Goal: Navigation & Orientation: Find specific page/section

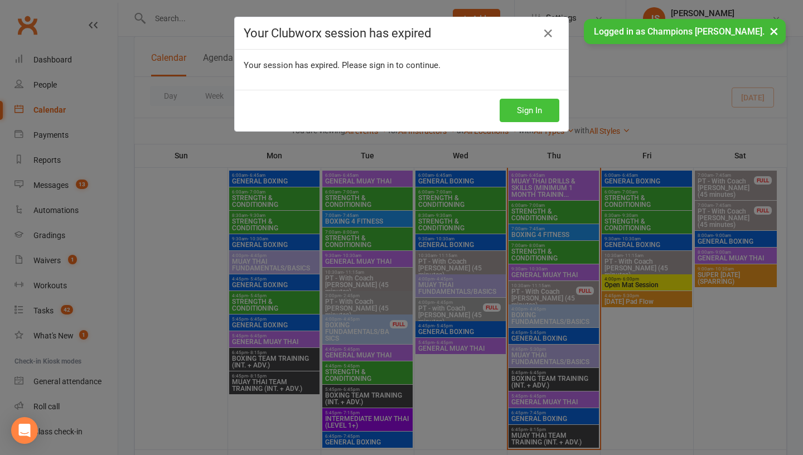
scroll to position [385, 0]
click at [541, 114] on button "Sign In" at bounding box center [530, 110] width 60 height 23
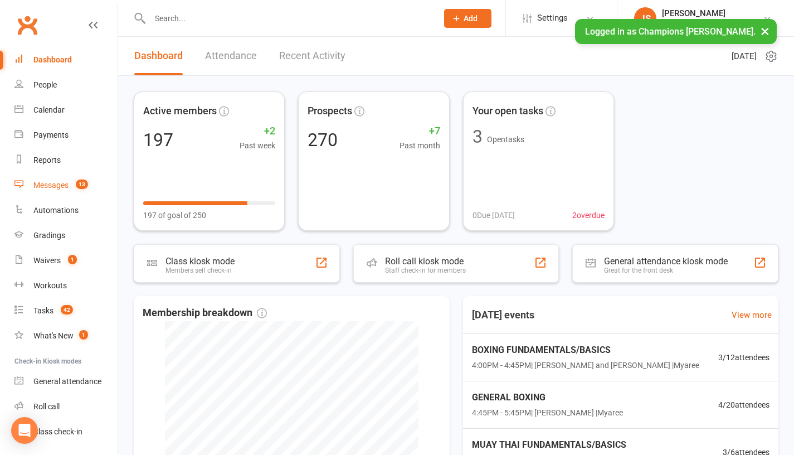
click at [61, 183] on div "Messages" at bounding box center [50, 185] width 35 height 9
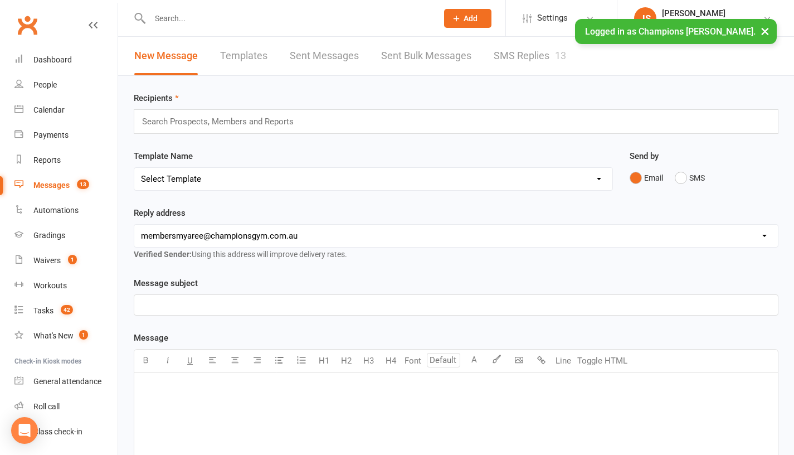
click at [534, 63] on link "SMS Replies 13" at bounding box center [530, 56] width 72 height 38
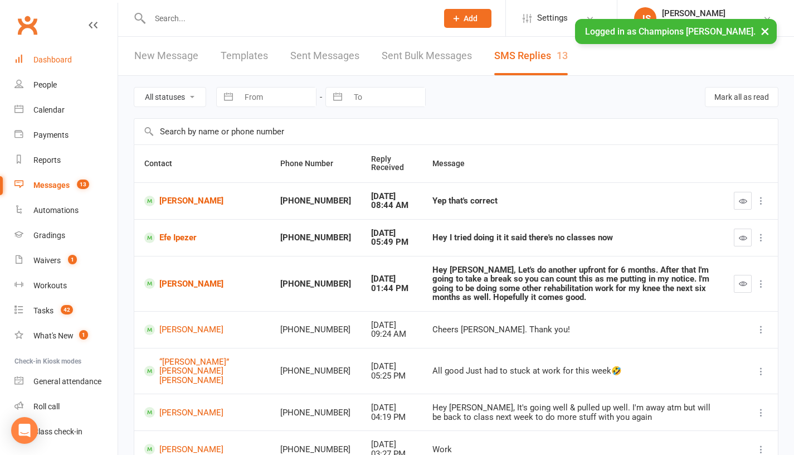
click at [56, 60] on div "Dashboard" at bounding box center [52, 59] width 38 height 9
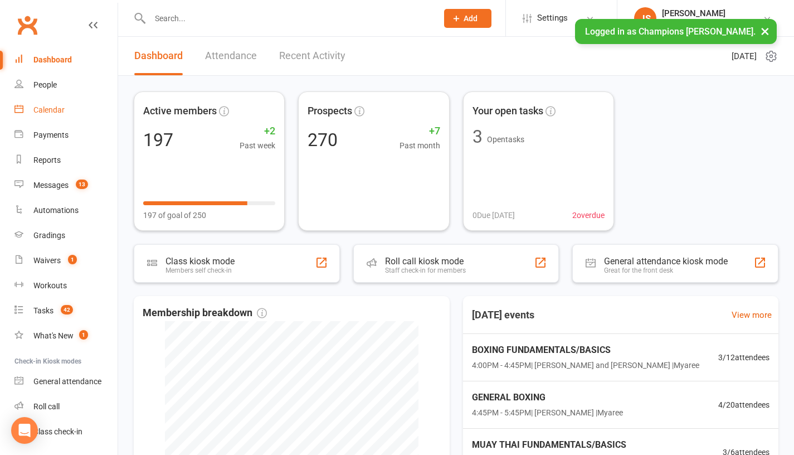
click at [58, 116] on link "Calendar" at bounding box center [65, 110] width 103 height 25
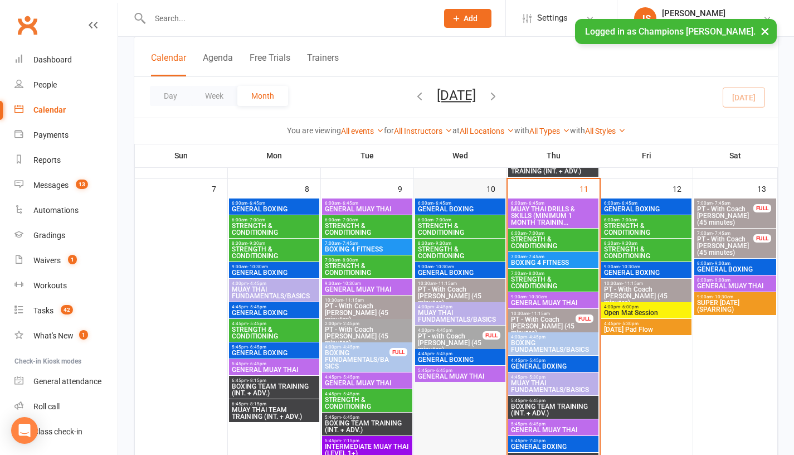
scroll to position [364, 0]
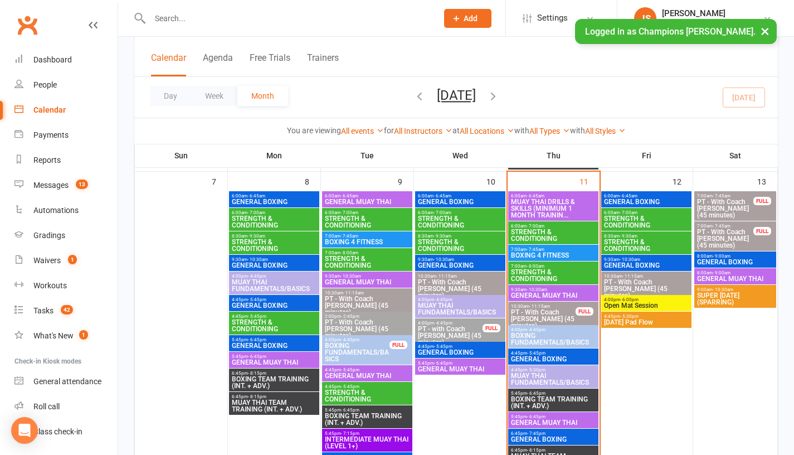
click at [532, 341] on span "BOXING FUNDAMENTALS/BASICS" at bounding box center [554, 338] width 86 height 13
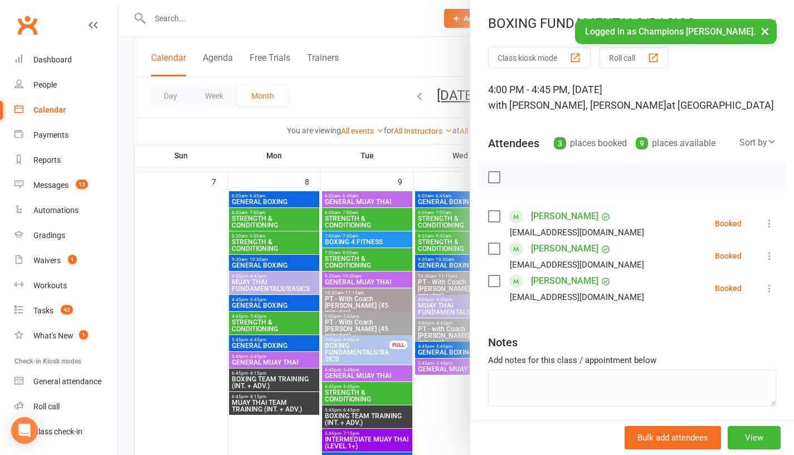
click at [437, 429] on div at bounding box center [456, 227] width 676 height 455
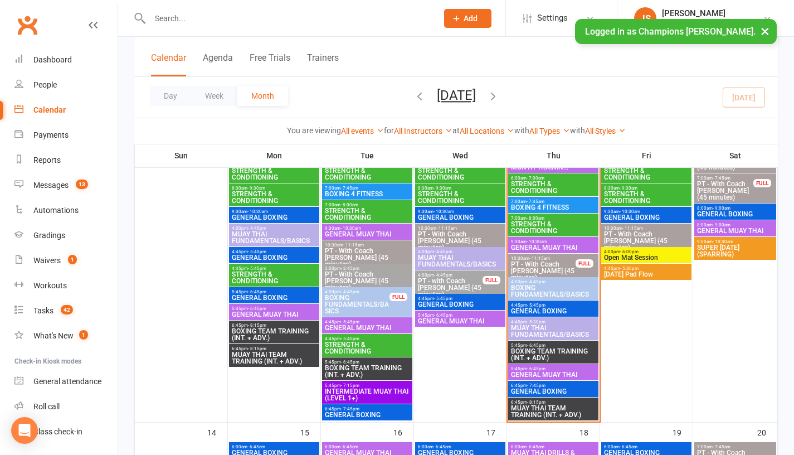
scroll to position [419, 0]
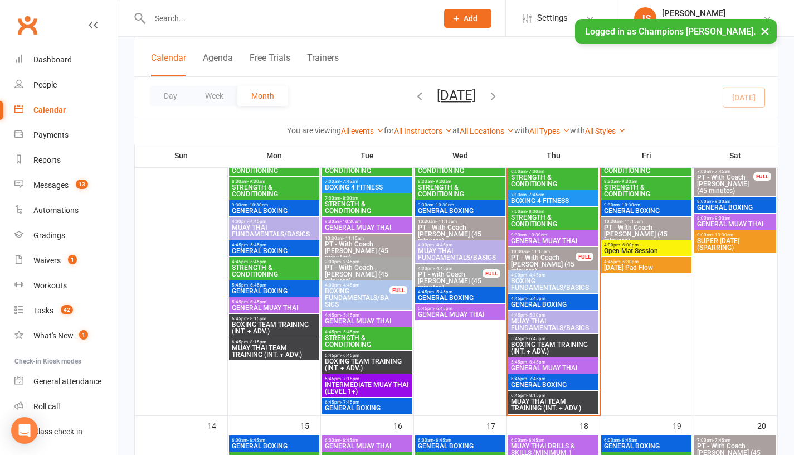
click at [372, 283] on span "4:00pm - 4:45pm" at bounding box center [357, 285] width 66 height 5
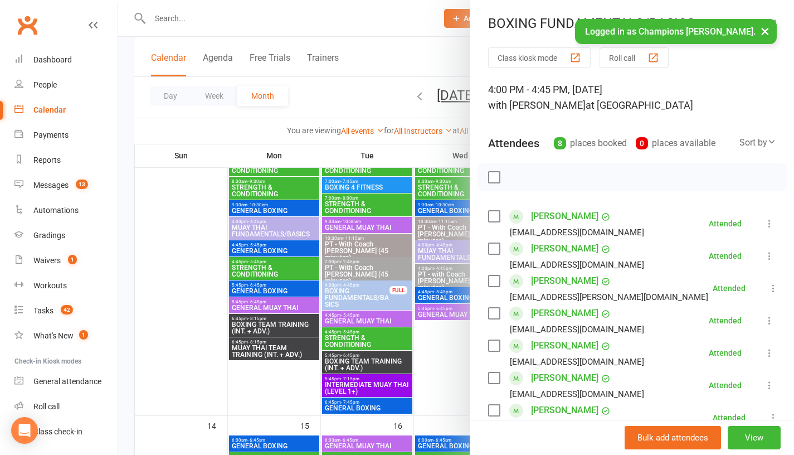
click at [249, 383] on div at bounding box center [456, 227] width 676 height 455
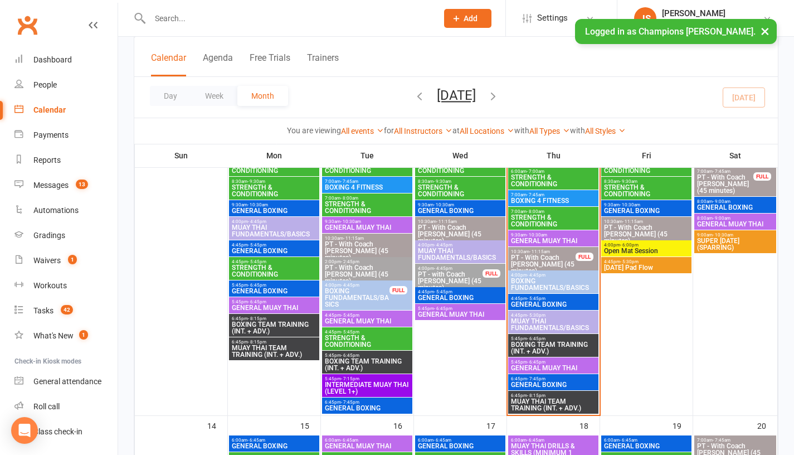
click at [528, 295] on div "4:45pm - 5:45pm GENERAL BOXING" at bounding box center [553, 302] width 90 height 16
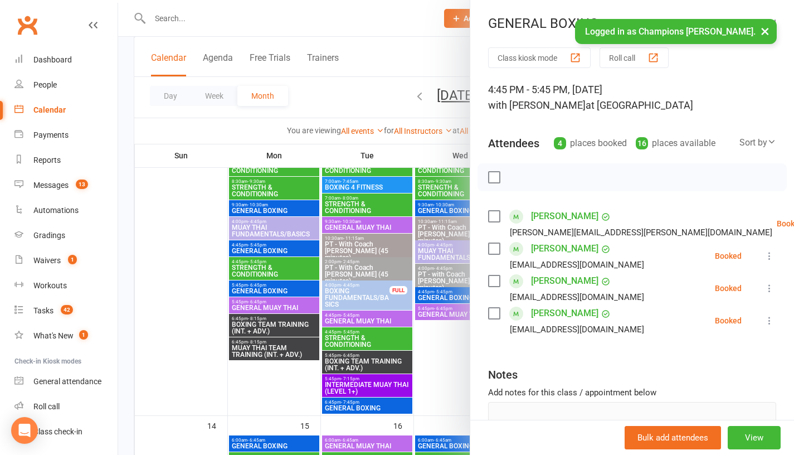
click at [429, 360] on div at bounding box center [456, 227] width 676 height 455
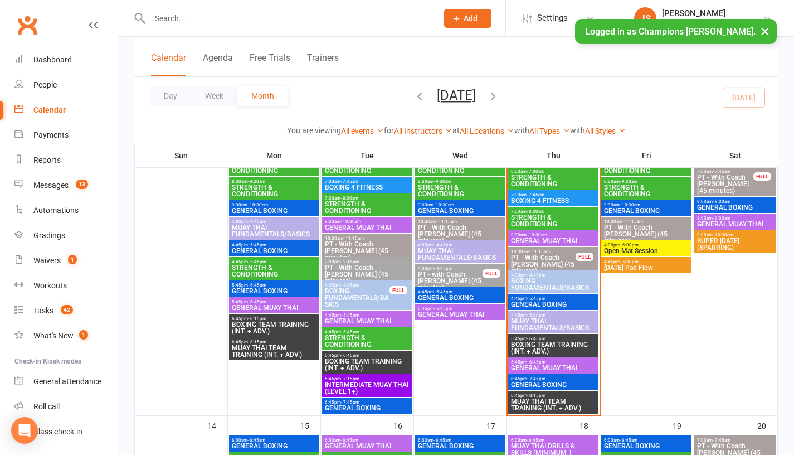
click at [523, 342] on span "BOXING TEAM TRAINING (INT. + ADV.)" at bounding box center [554, 347] width 86 height 13
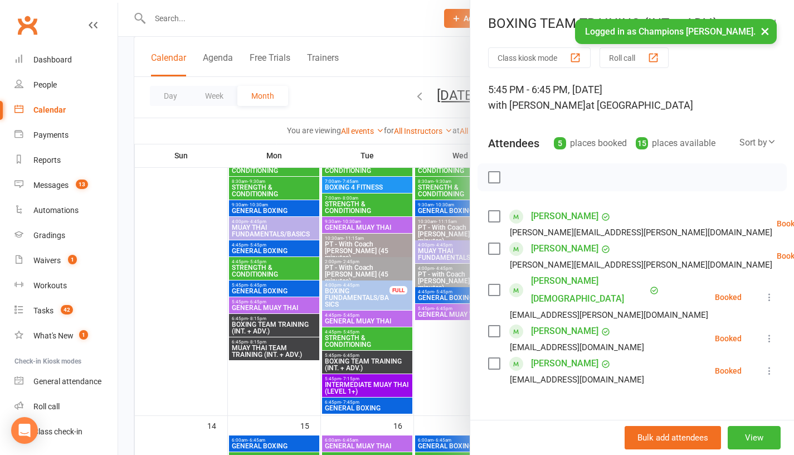
click at [432, 360] on div at bounding box center [456, 227] width 676 height 455
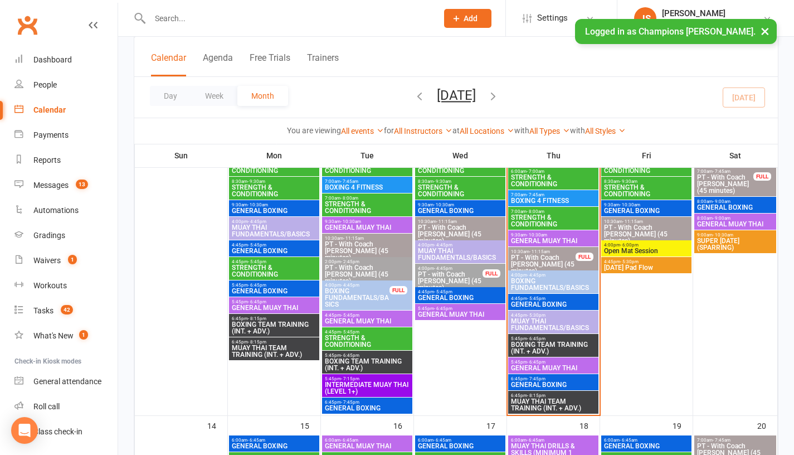
click at [534, 363] on span "- 6:45pm" at bounding box center [536, 362] width 18 height 5
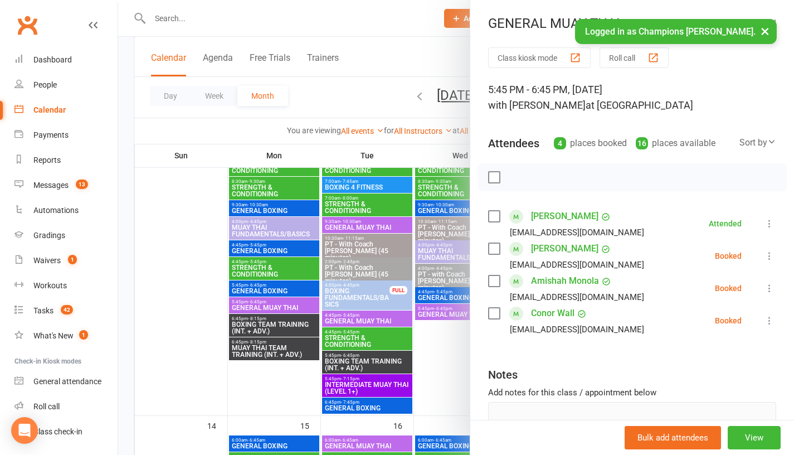
click at [421, 357] on div at bounding box center [456, 227] width 676 height 455
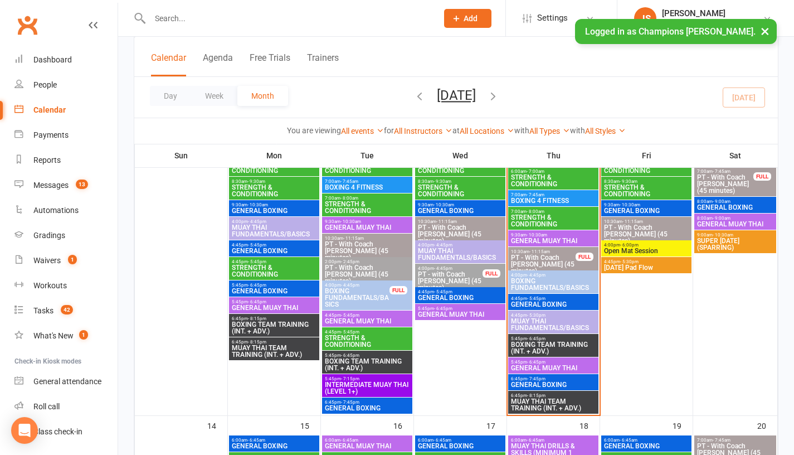
click at [521, 380] on span "6:45pm - 7:45pm" at bounding box center [554, 378] width 86 height 5
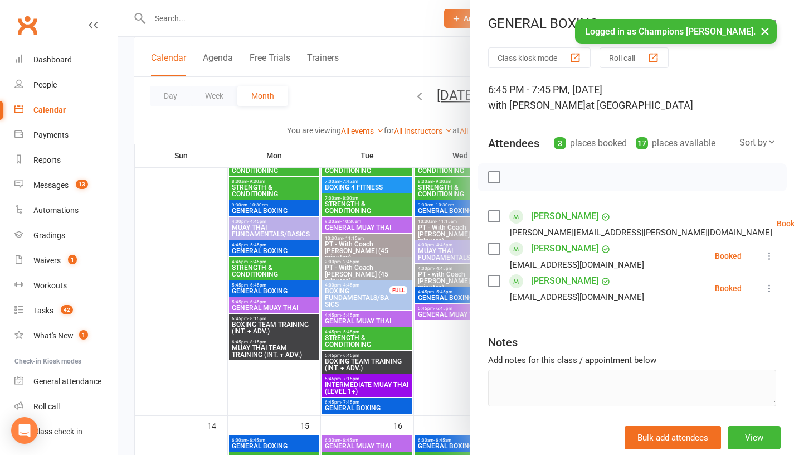
click at [411, 381] on div at bounding box center [456, 227] width 676 height 455
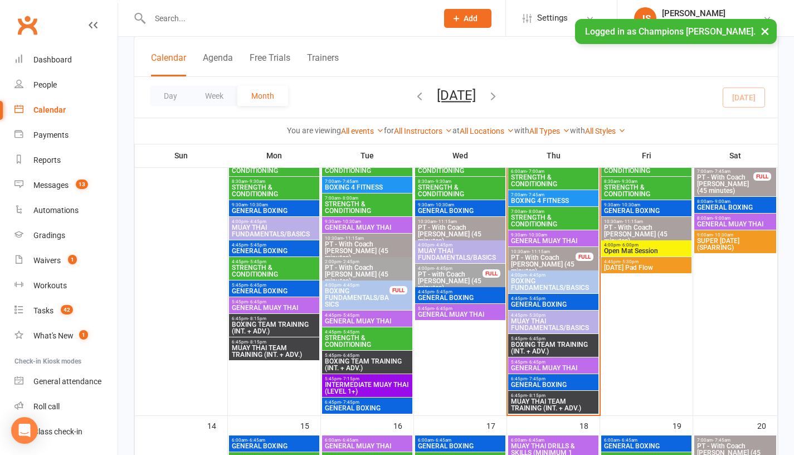
click at [521, 367] on span "GENERAL MUAY THAI" at bounding box center [554, 368] width 86 height 7
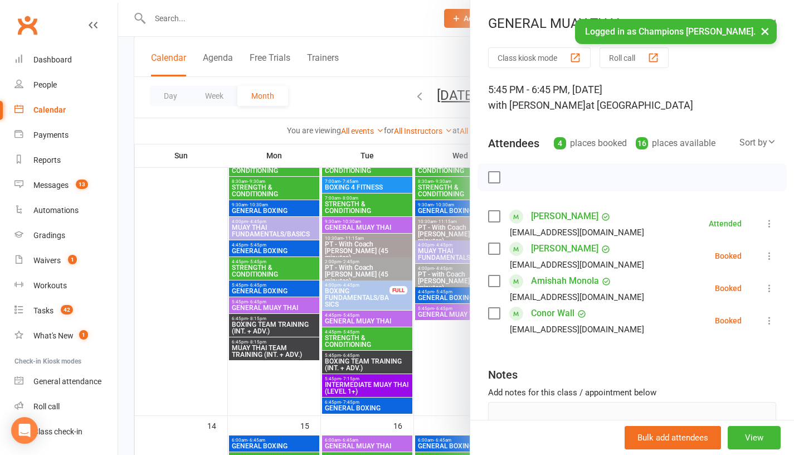
click at [444, 371] on div at bounding box center [456, 227] width 676 height 455
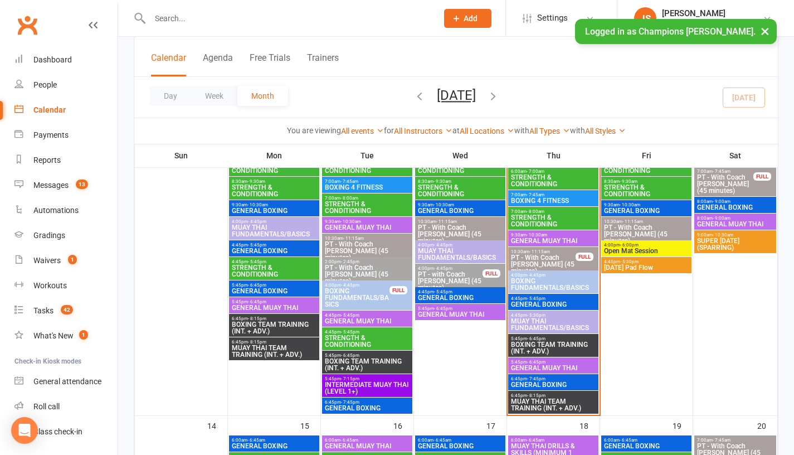
click at [542, 403] on span "MUAY THAI TEAM TRAINING (INT. + ADV.)" at bounding box center [554, 404] width 86 height 13
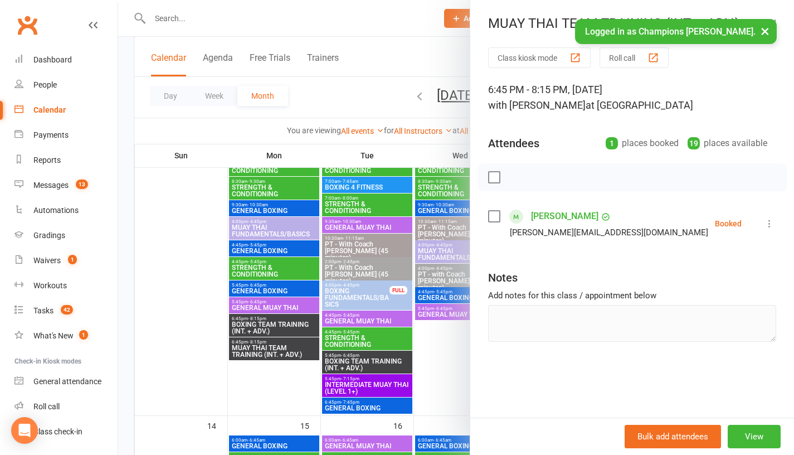
click at [445, 380] on div at bounding box center [456, 227] width 676 height 455
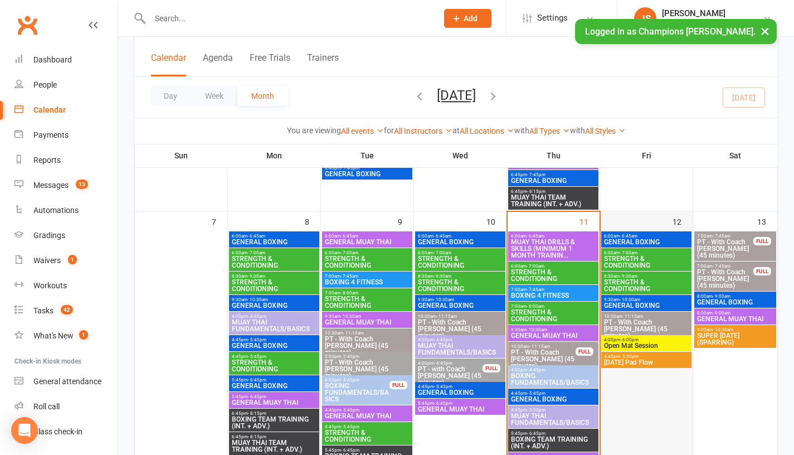
scroll to position [322, 0]
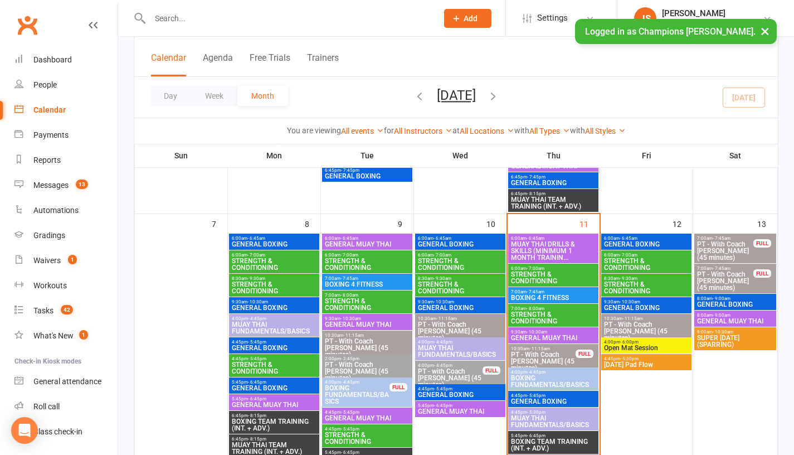
click at [634, 243] on span "GENERAL BOXING" at bounding box center [647, 244] width 86 height 7
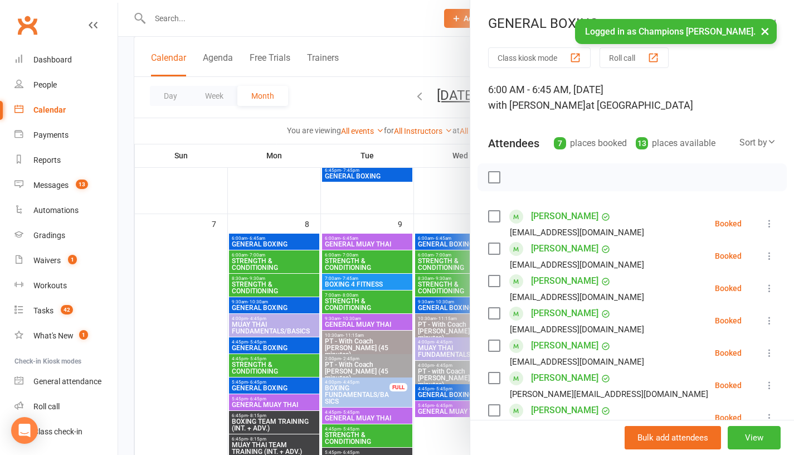
click at [450, 187] on div at bounding box center [456, 227] width 676 height 455
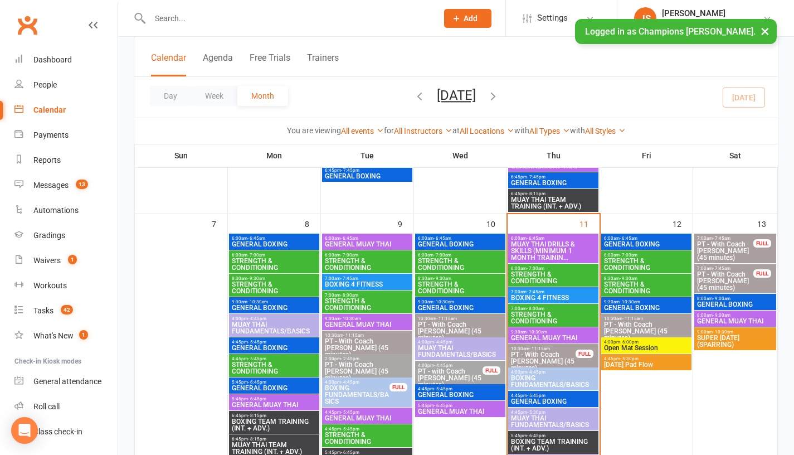
click at [636, 261] on span "STRENGTH & CONDITIONING" at bounding box center [647, 264] width 86 height 13
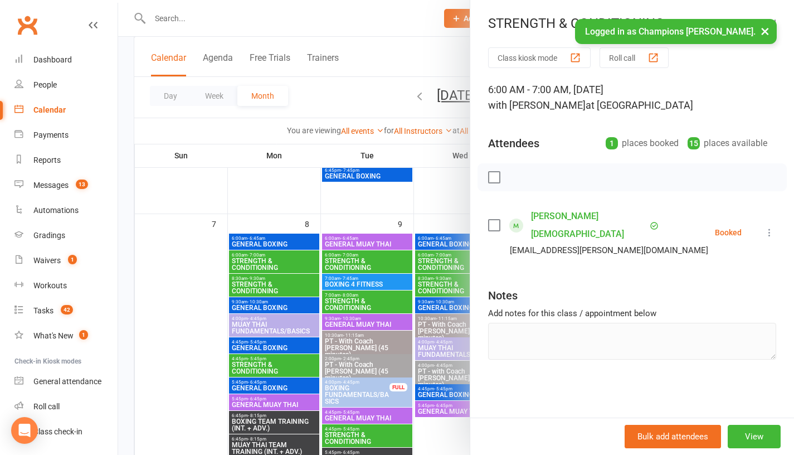
click at [443, 176] on div at bounding box center [456, 227] width 676 height 455
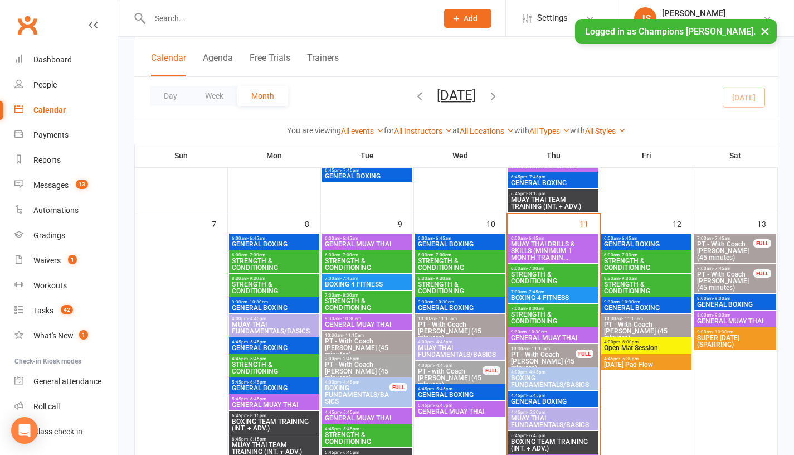
click at [630, 288] on span "STRENGTH & CONDITIONING" at bounding box center [647, 287] width 86 height 13
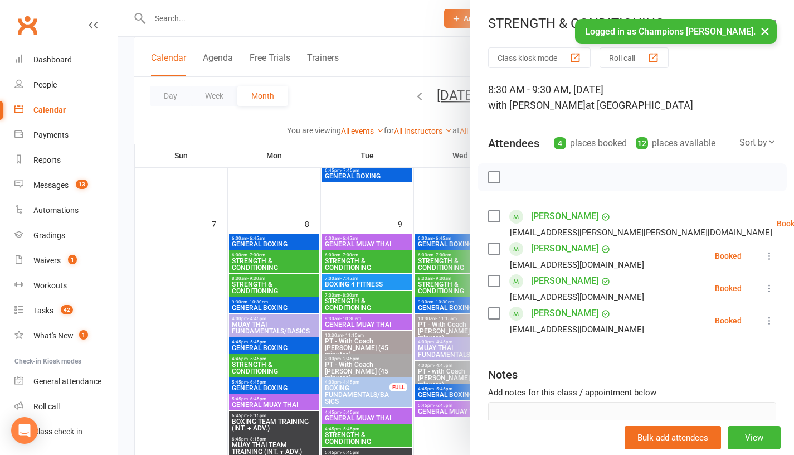
click at [439, 180] on div at bounding box center [456, 227] width 676 height 455
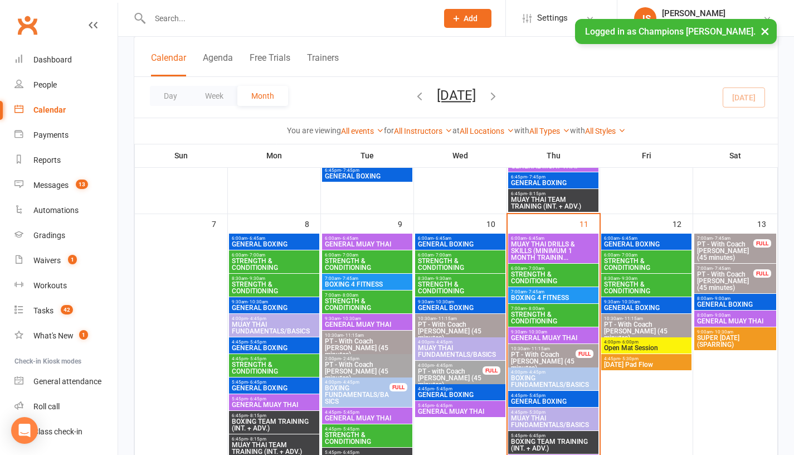
click at [620, 304] on span "GENERAL BOXING" at bounding box center [647, 307] width 86 height 7
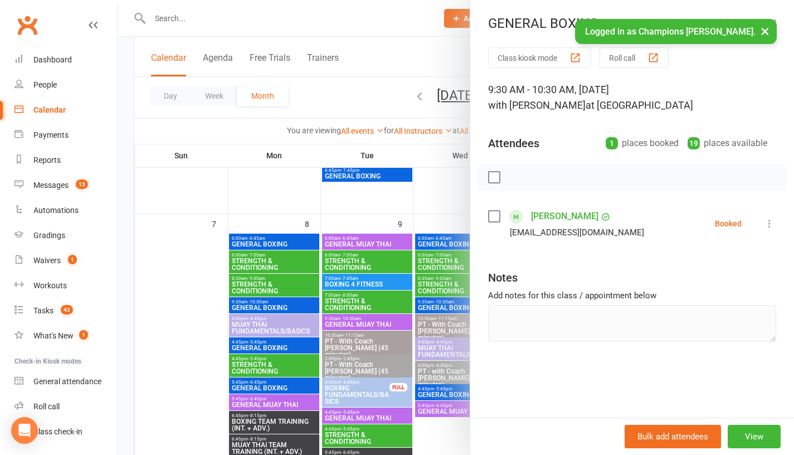
click at [435, 191] on div at bounding box center [456, 227] width 676 height 455
